Goal: Task Accomplishment & Management: Complete application form

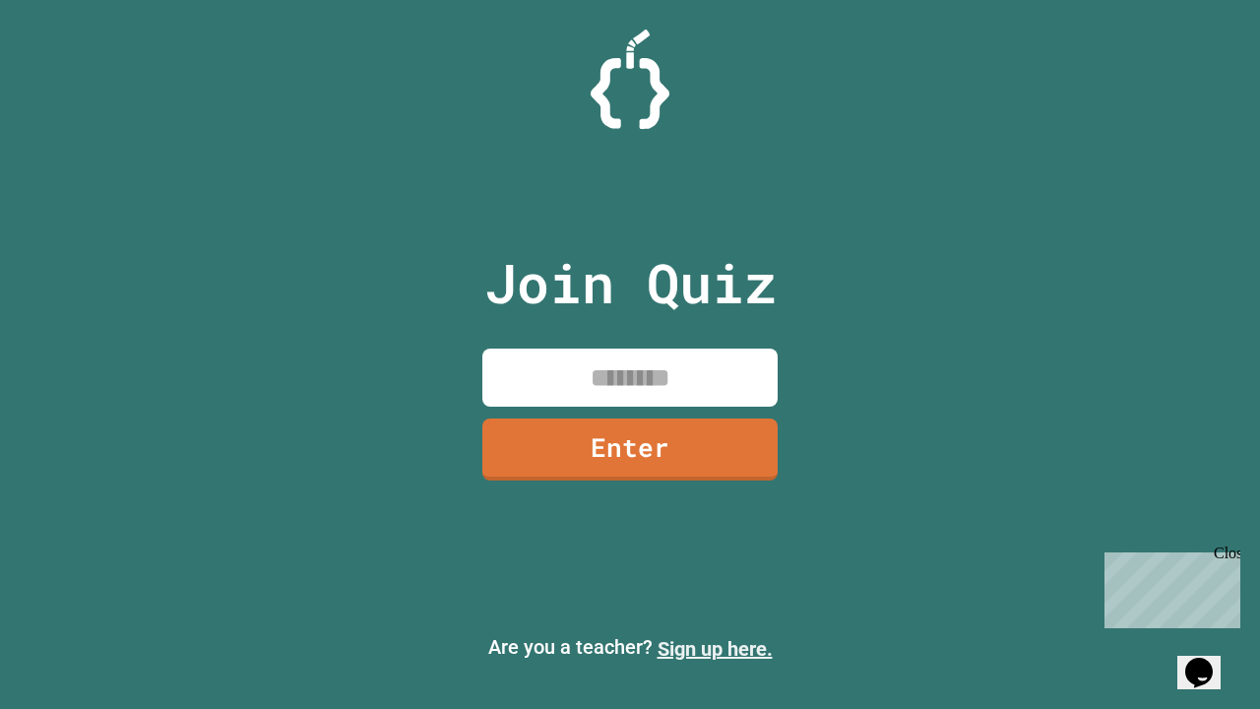
click at [715, 649] on link "Sign up here." at bounding box center [715, 649] width 115 height 24
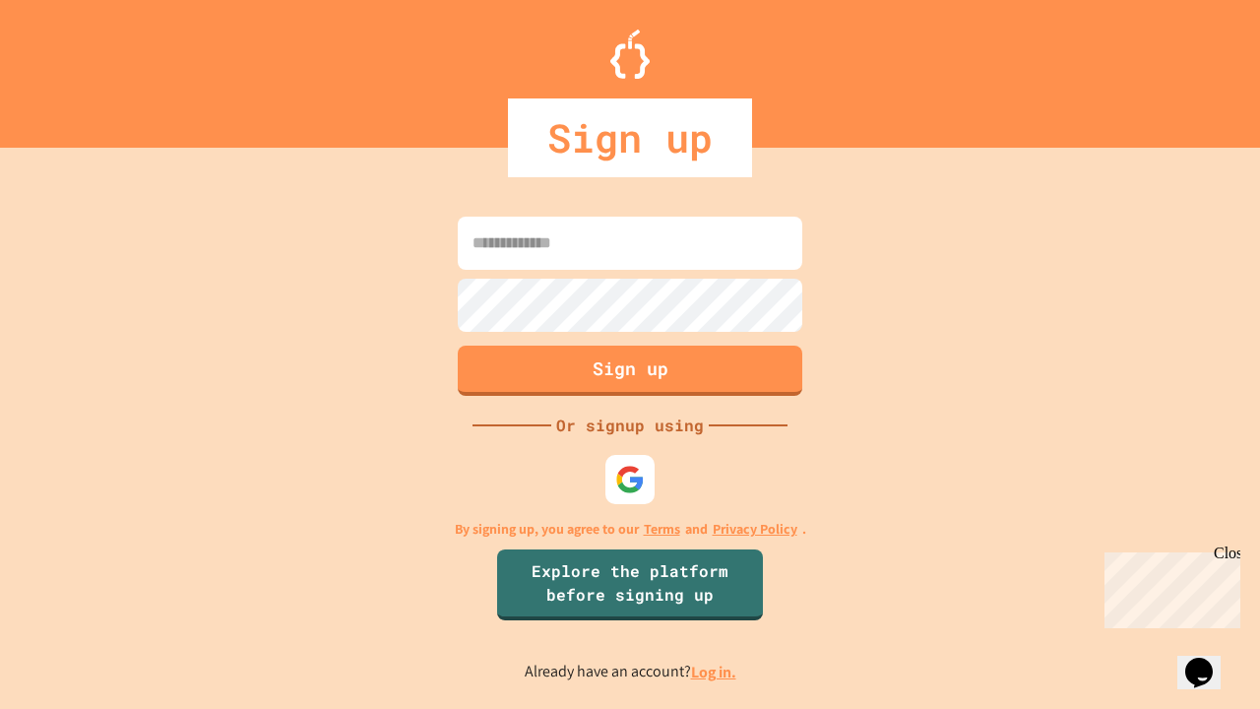
click at [715, 671] on link "Log in." at bounding box center [713, 671] width 45 height 21
